Goal: Task Accomplishment & Management: Use online tool/utility

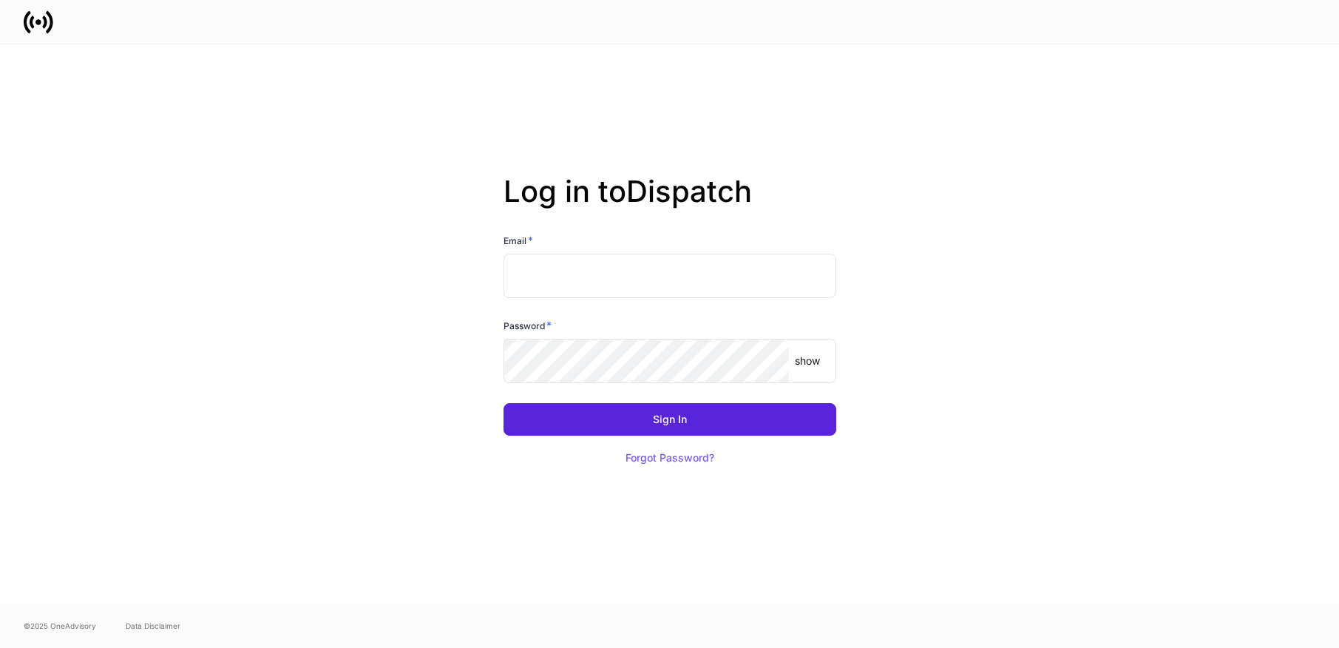
type input "**********"
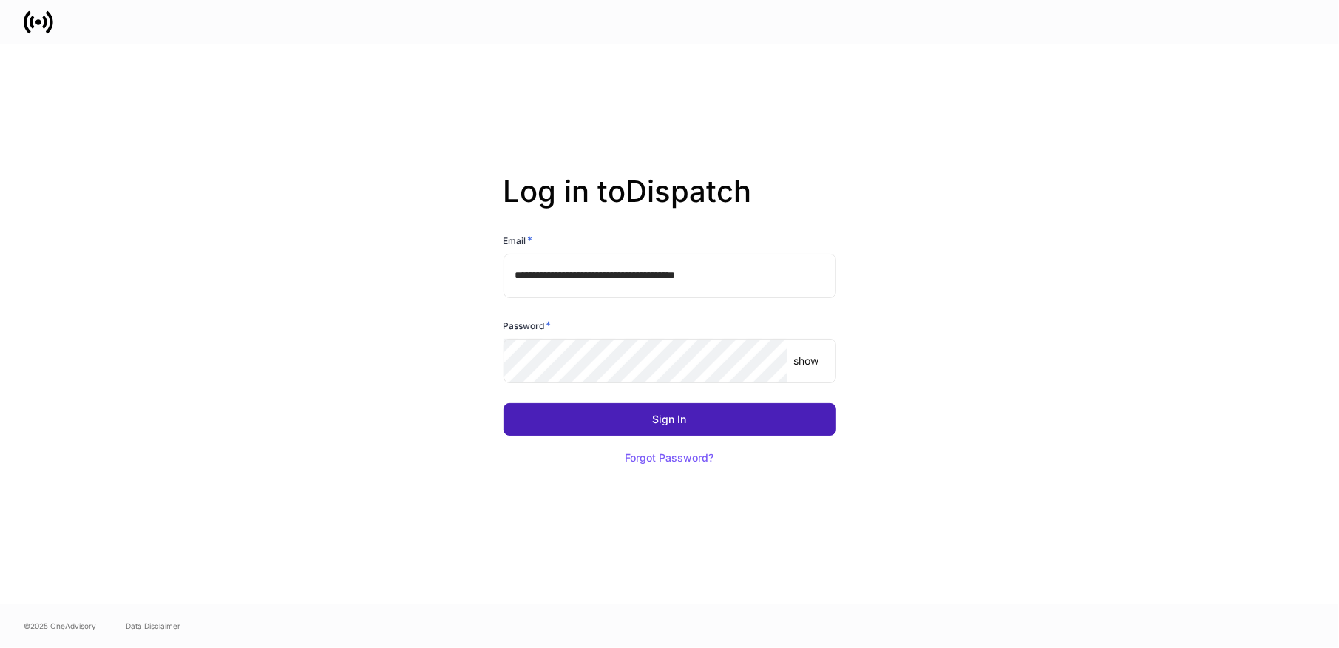
click at [654, 418] on div "Sign In" at bounding box center [670, 419] width 34 height 10
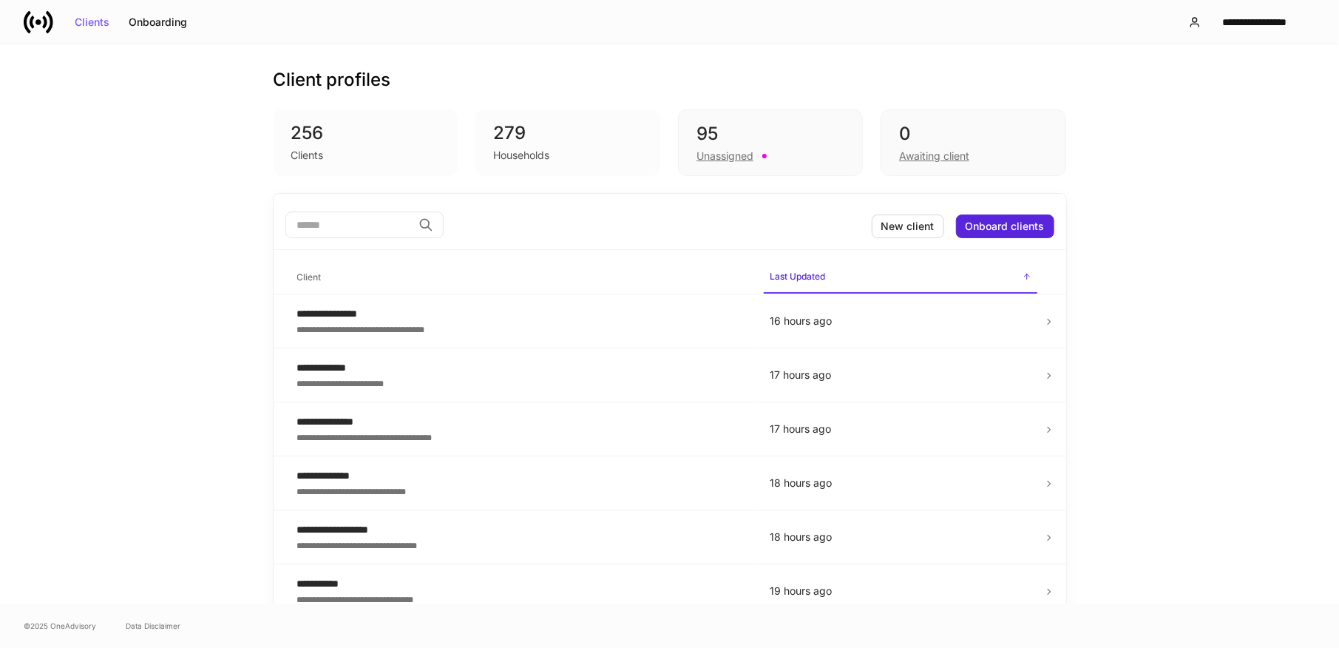
click at [77, 220] on div "**********" at bounding box center [669, 323] width 1339 height 559
